Goal: Navigation & Orientation: Find specific page/section

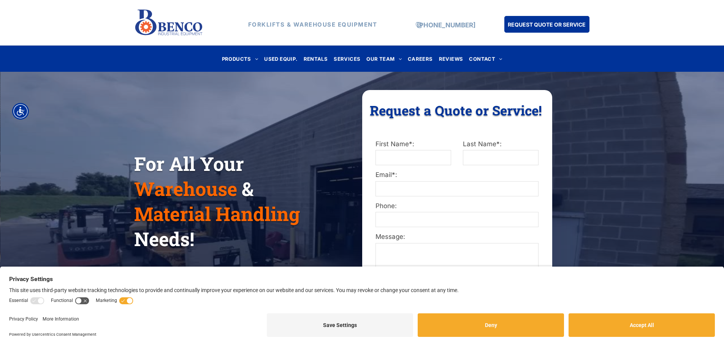
scroll to position [76, 0]
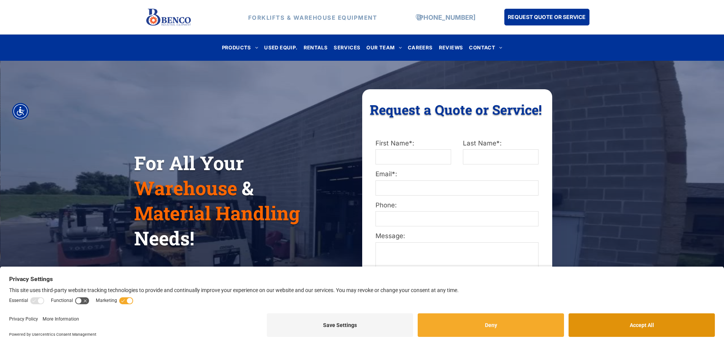
click at [628, 321] on button "Accept All" at bounding box center [642, 326] width 146 height 24
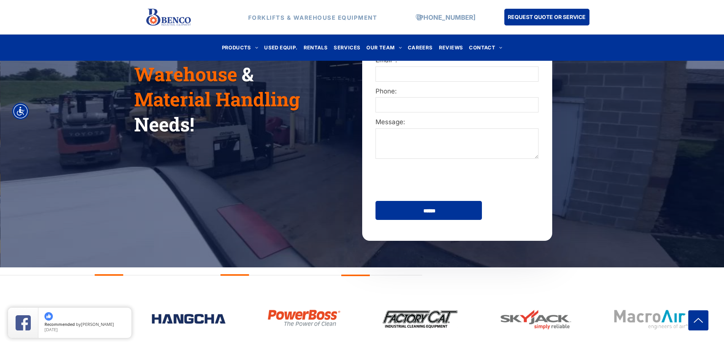
scroll to position [0, 0]
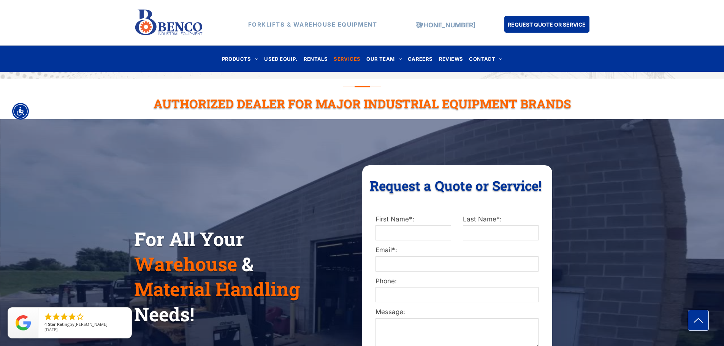
click at [361, 54] on link "SERVICES" at bounding box center [347, 59] width 33 height 10
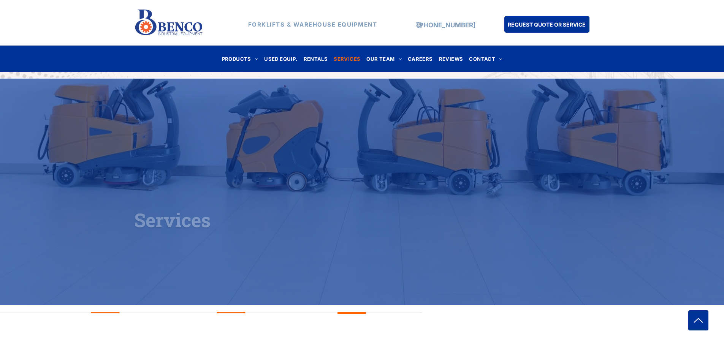
click at [376, 57] on span "OUR TEAM" at bounding box center [383, 59] width 35 height 10
